Goal: Transaction & Acquisition: Purchase product/service

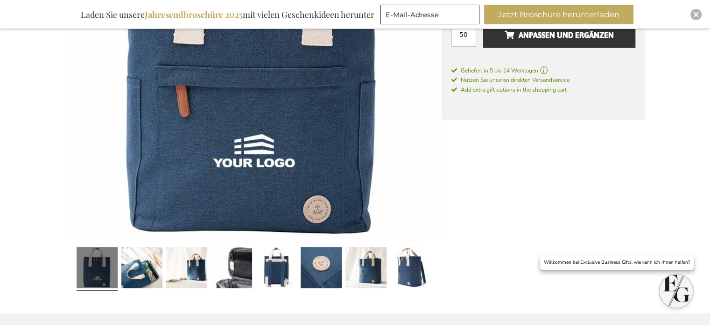
scroll to position [376, 0]
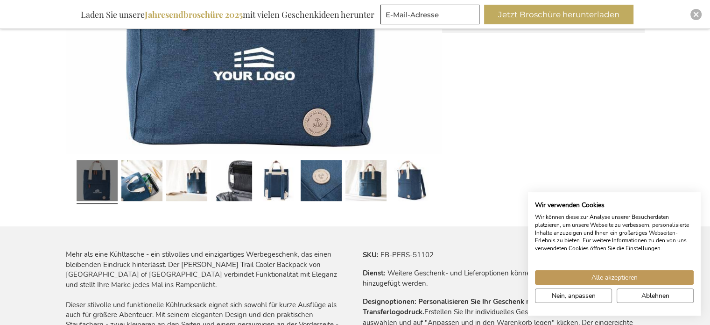
click at [90, 194] on link at bounding box center [97, 181] width 41 height 51
click at [129, 190] on link at bounding box center [141, 181] width 41 height 51
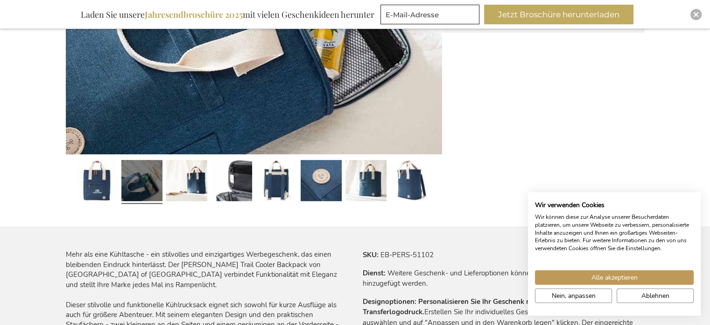
click at [137, 176] on link at bounding box center [141, 181] width 41 height 51
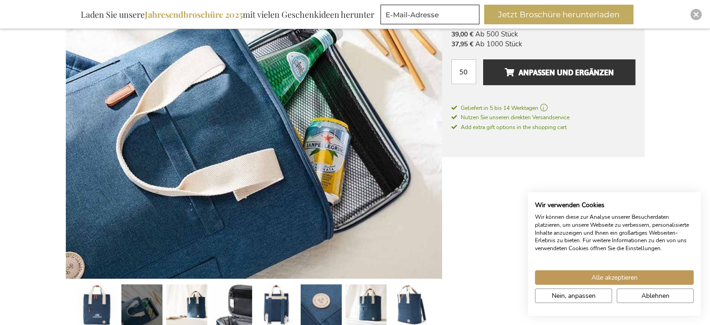
scroll to position [243, 0]
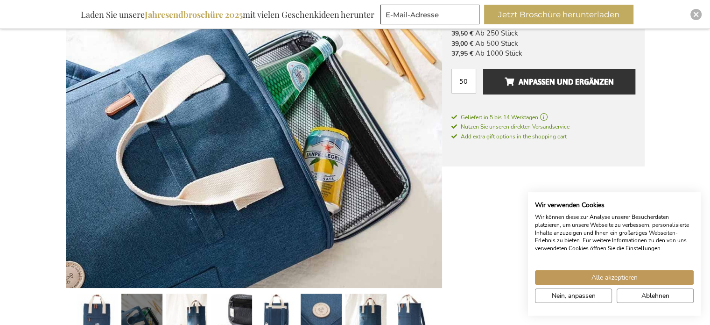
click at [421, 131] on img at bounding box center [254, 99] width 376 height 376
click at [197, 300] on link at bounding box center [186, 315] width 41 height 51
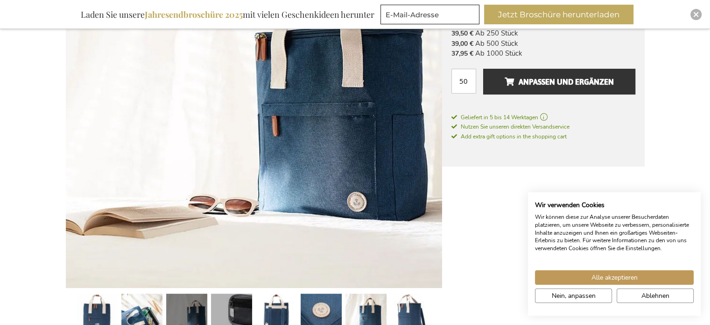
click at [234, 310] on link at bounding box center [231, 315] width 41 height 51
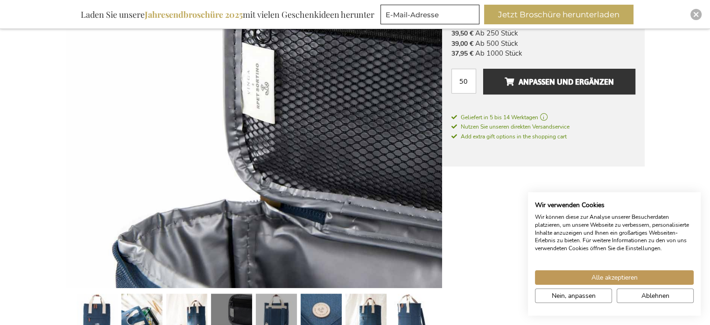
click at [271, 314] on link at bounding box center [276, 315] width 41 height 51
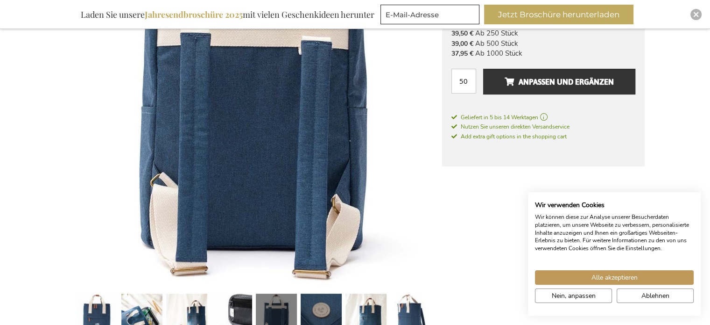
click at [326, 304] on link at bounding box center [321, 315] width 41 height 51
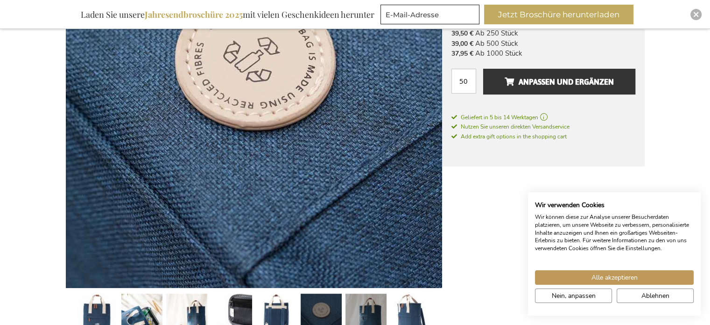
click at [363, 304] on link at bounding box center [366, 315] width 41 height 51
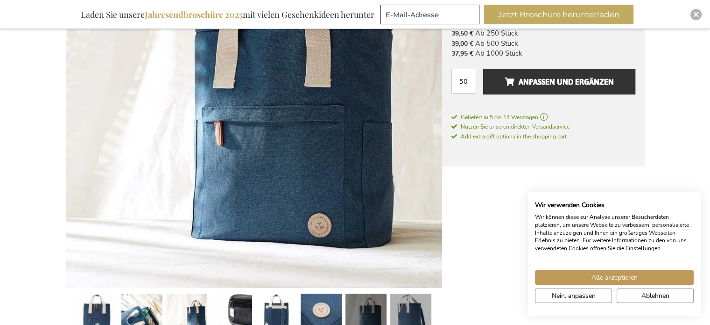
click at [404, 302] on link at bounding box center [410, 315] width 41 height 51
